Goal: Check status: Check status

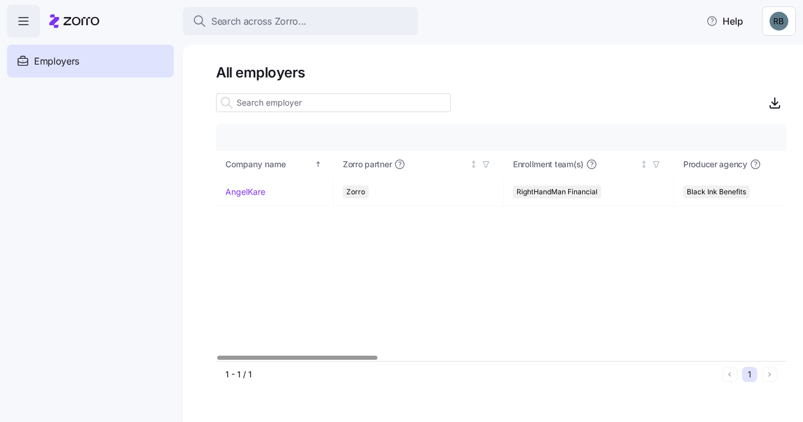
click at [259, 199] on td "AngelKare" at bounding box center [274, 192] width 117 height 29
click at [260, 195] on link "AngelKare" at bounding box center [245, 192] width 40 height 12
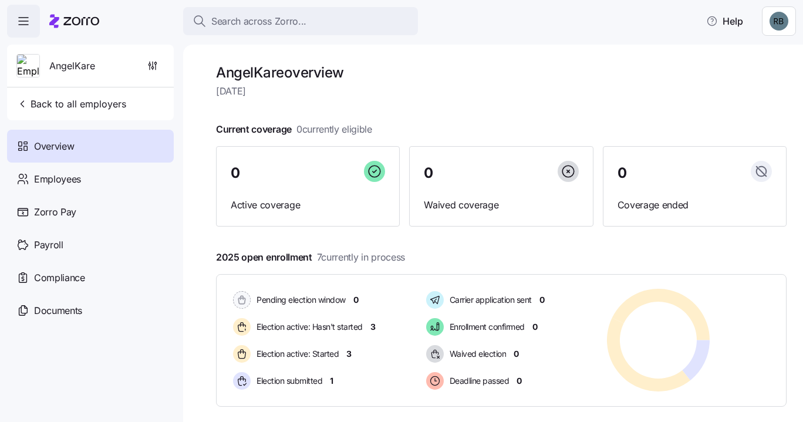
drag, startPoint x: 360, startPoint y: 264, endPoint x: 208, endPoint y: 258, distance: 152.1
click at [208, 258] on div "AngelKare overview [DATE] Current coverage 0 currently eligible 0 Active covera…" at bounding box center [493, 233] width 620 height 377
click at [302, 246] on div at bounding box center [501, 238] width 570 height 19
drag, startPoint x: 210, startPoint y: 262, endPoint x: 423, endPoint y: 264, distance: 212.5
click at [423, 264] on div "AngelKare overview [DATE] Current coverage 0 currently eligible 0 Active covera…" at bounding box center [493, 233] width 620 height 377
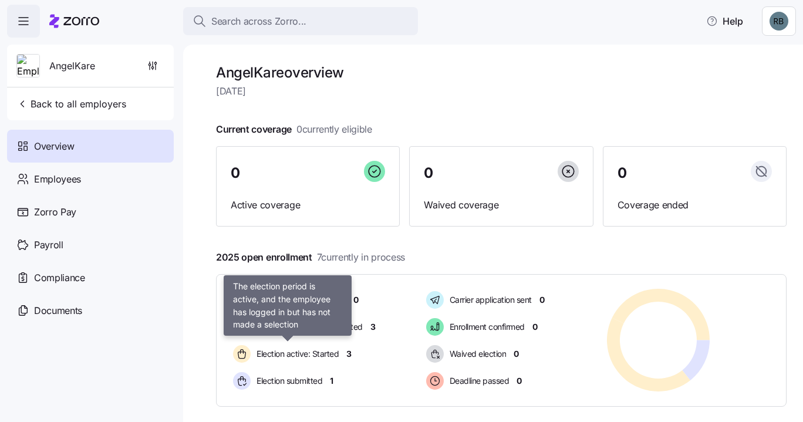
click at [319, 355] on span "Election active: Started" at bounding box center [296, 354] width 86 height 12
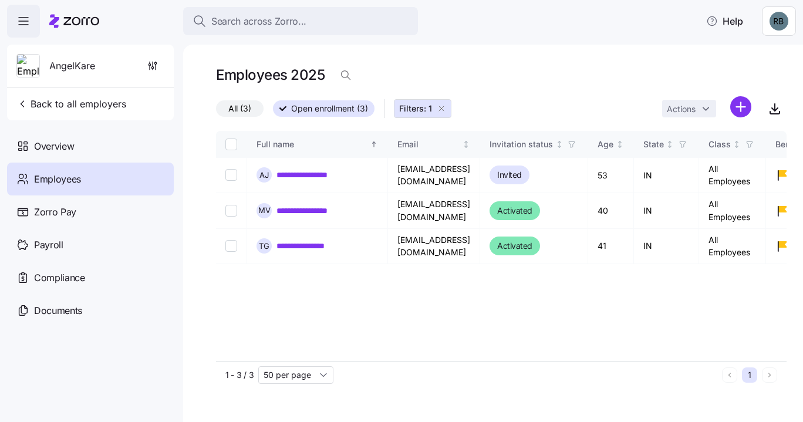
click at [83, 139] on div "Overview" at bounding box center [90, 146] width 167 height 33
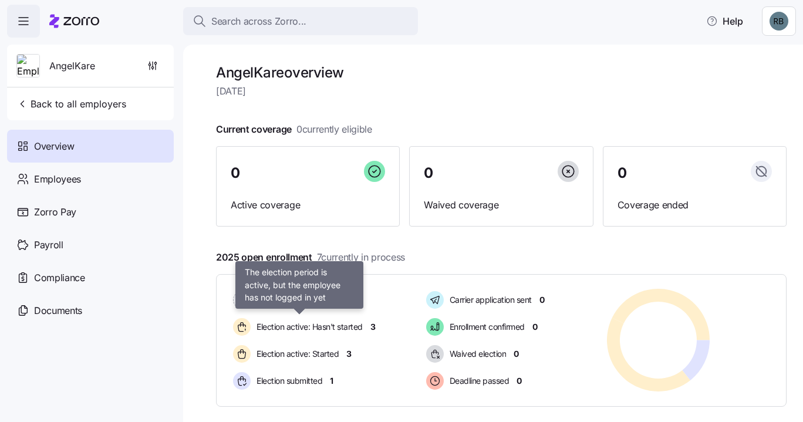
click at [353, 331] on span "Election active: Hasn't started" at bounding box center [308, 327] width 110 height 12
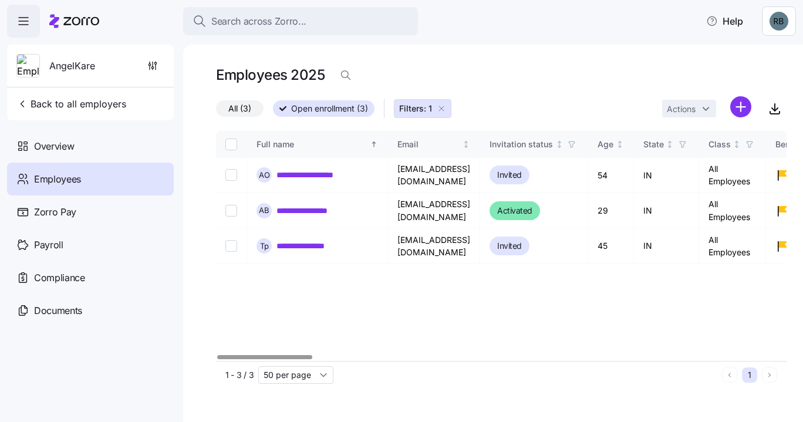
click at [525, 303] on div "**********" at bounding box center [501, 246] width 570 height 230
click at [322, 208] on link "**********" at bounding box center [312, 211] width 73 height 12
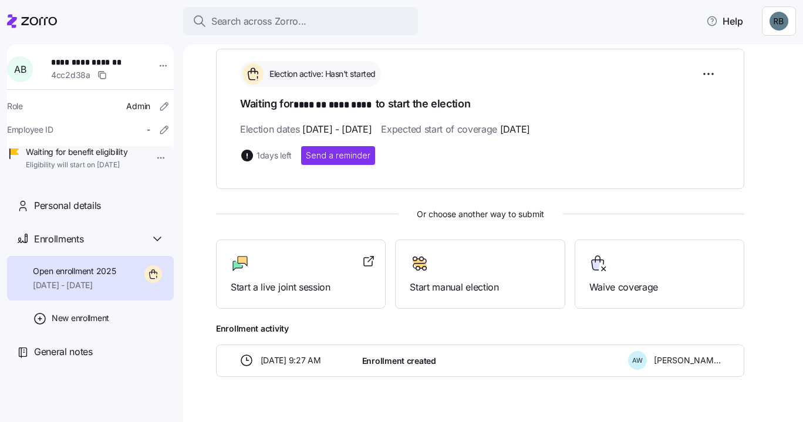
scroll to position [192, 0]
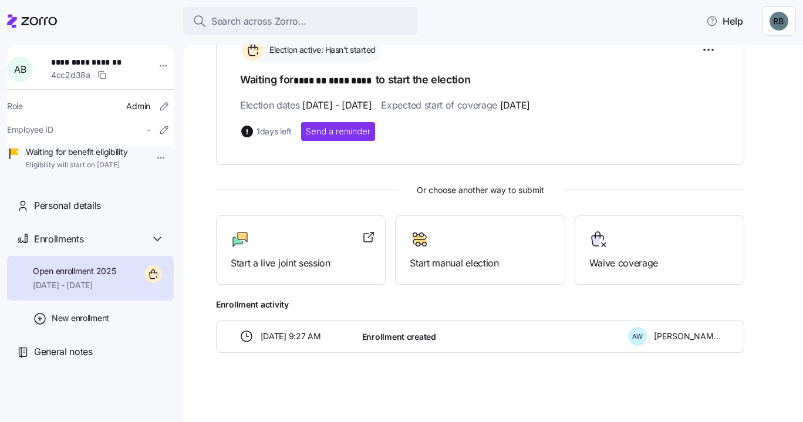
click at [29, 26] on icon at bounding box center [32, 21] width 50 height 14
